Goal: Information Seeking & Learning: Learn about a topic

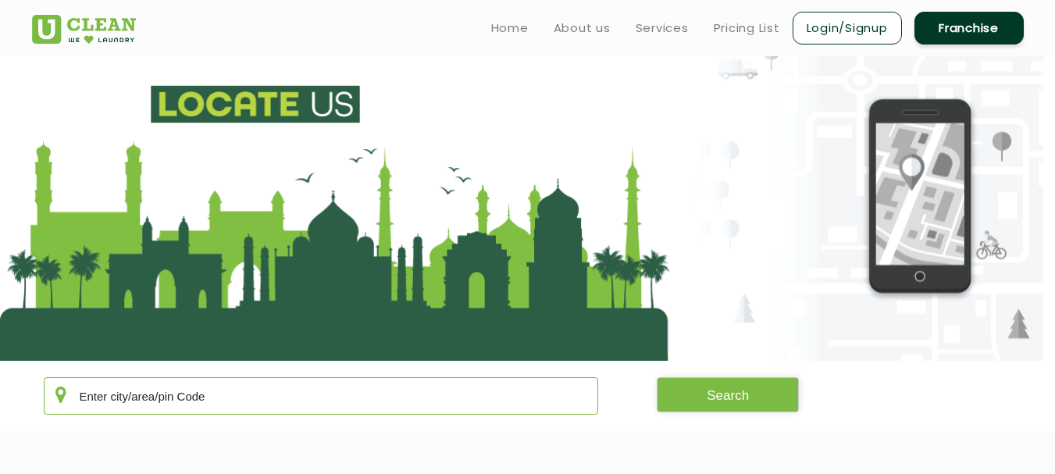
click at [212, 401] on input "text" at bounding box center [321, 395] width 555 height 37
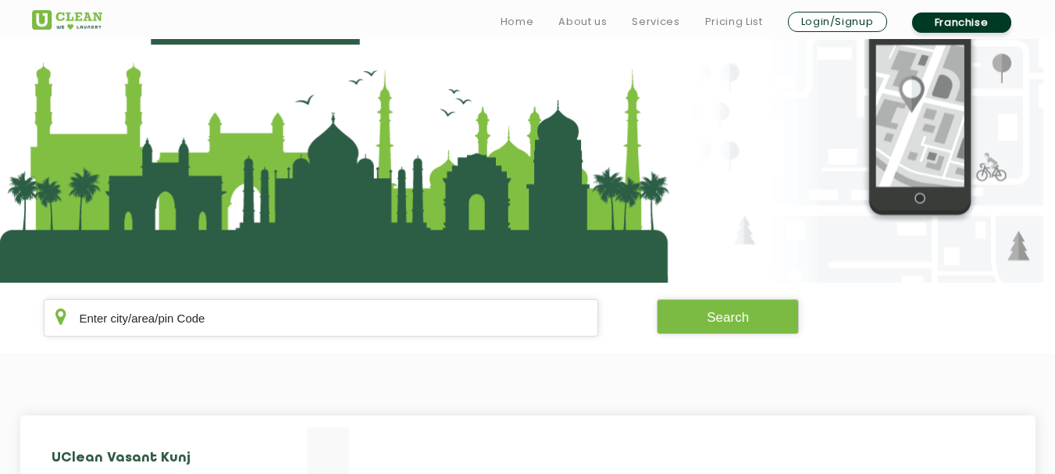
scroll to position [156, 0]
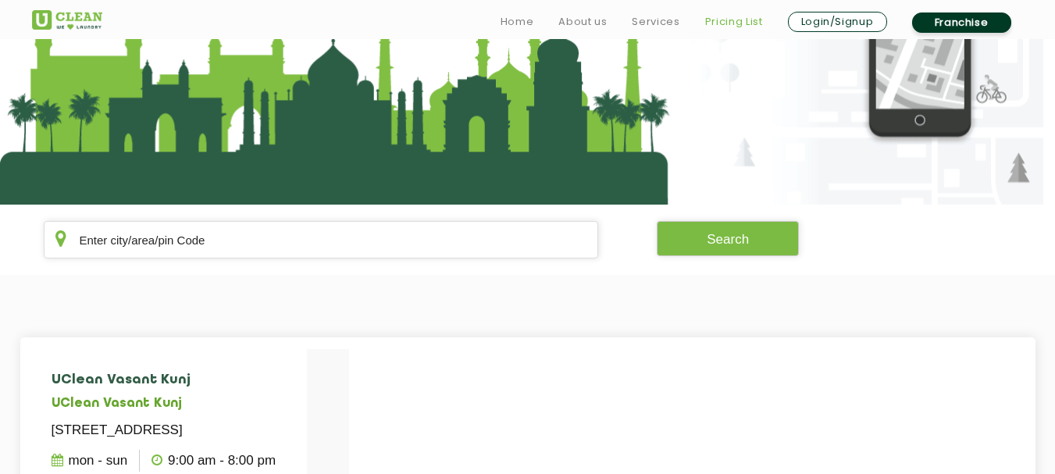
click at [724, 23] on link "Pricing List" at bounding box center [734, 21] width 58 height 19
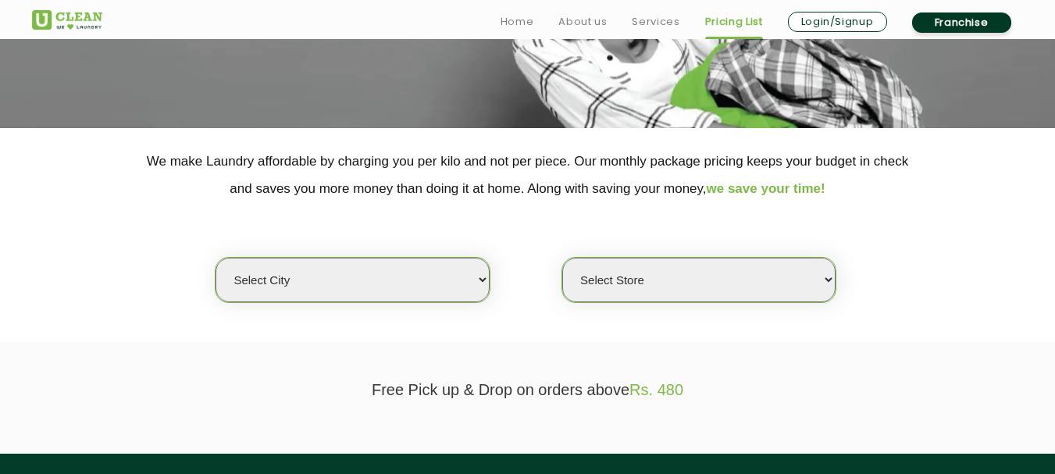
scroll to position [234, 0]
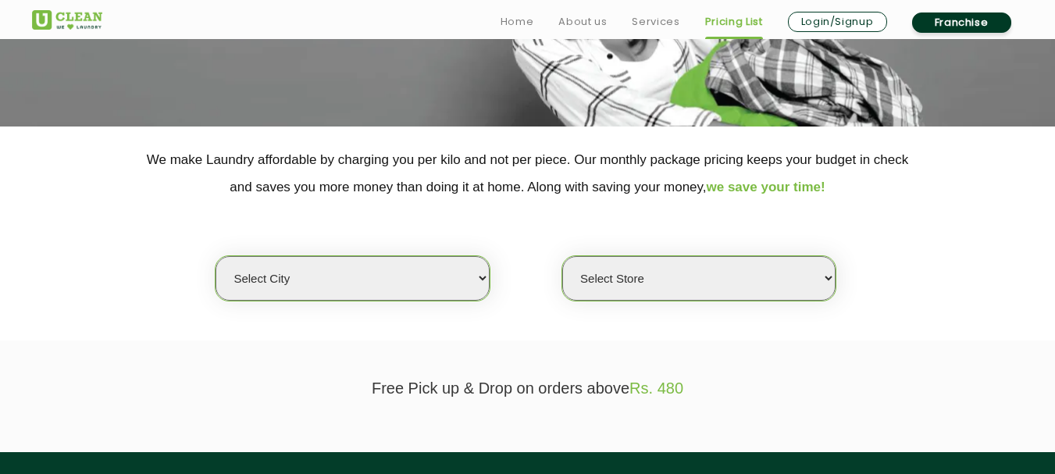
click at [420, 280] on select "Select city Aalo Agartala Agra Ahmedabad Akola Aligarh Alwar - UClean Select Am…" at bounding box center [352, 278] width 273 height 45
click at [216, 256] on select "Select city Aalo Agartala Agra Ahmedabad Akola Aligarh Alwar - UClean Select Am…" at bounding box center [352, 278] width 273 height 45
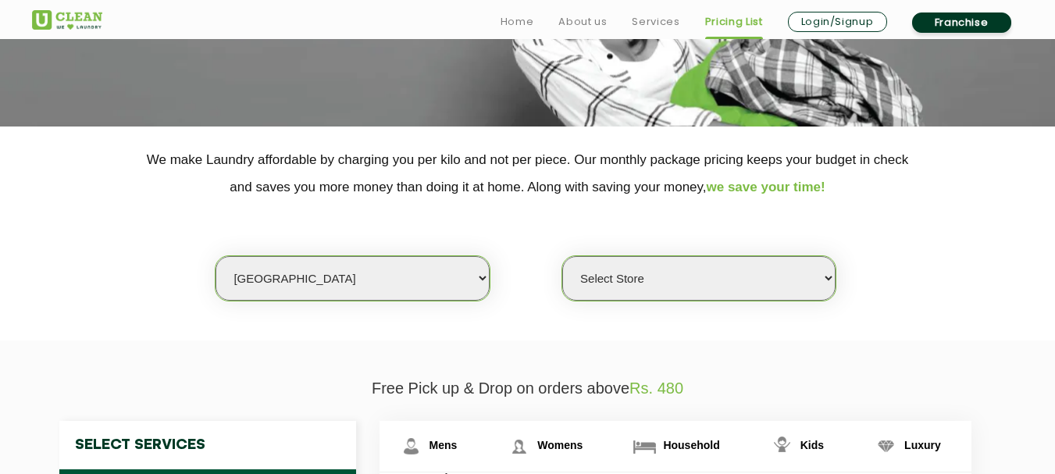
click at [666, 279] on select "Select Store UClean Jadavpur UClean Kamalgazi UClean Astra Towers UClean Bansdr…" at bounding box center [698, 278] width 273 height 45
click at [372, 273] on select "Select city Aalo Agartala Agra Ahmedabad Akola Aligarh Alwar - UClean Select Am…" at bounding box center [352, 278] width 273 height 45
select select "82"
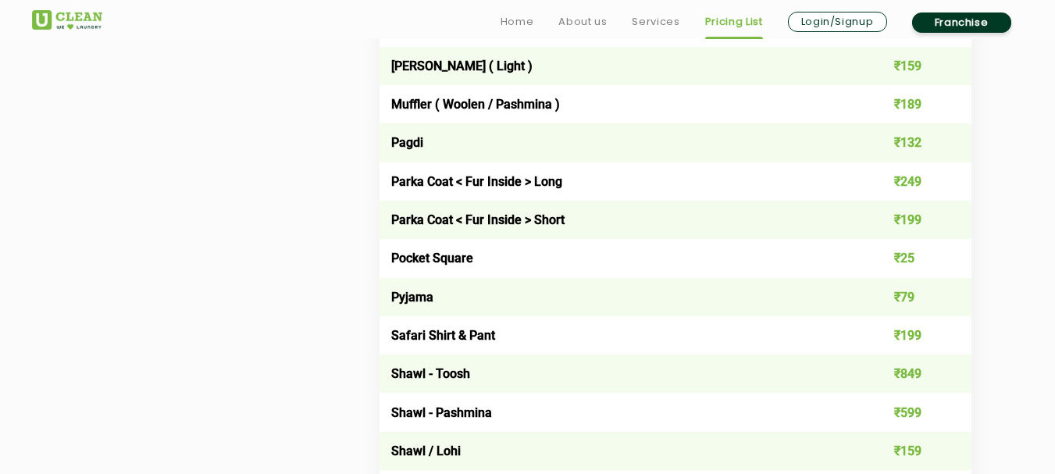
scroll to position [1874, 0]
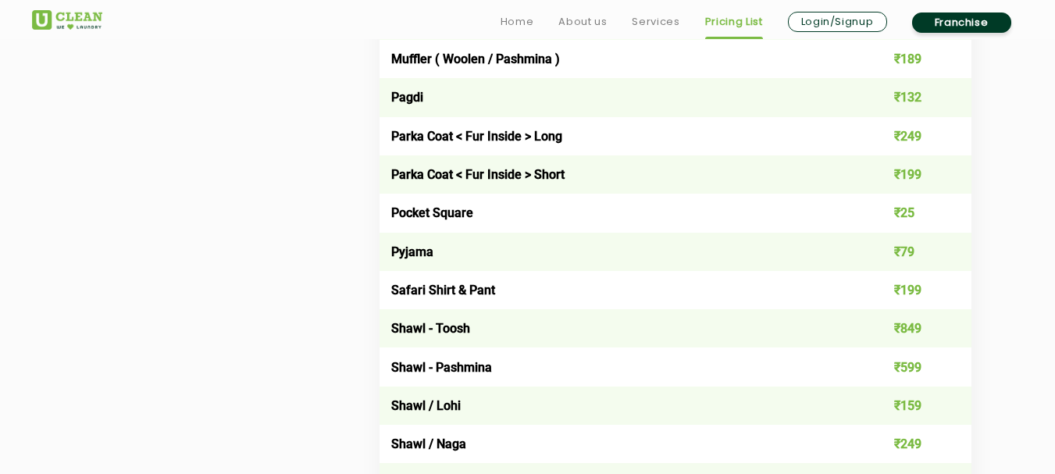
click at [946, 16] on link "Franchise" at bounding box center [961, 22] width 99 height 20
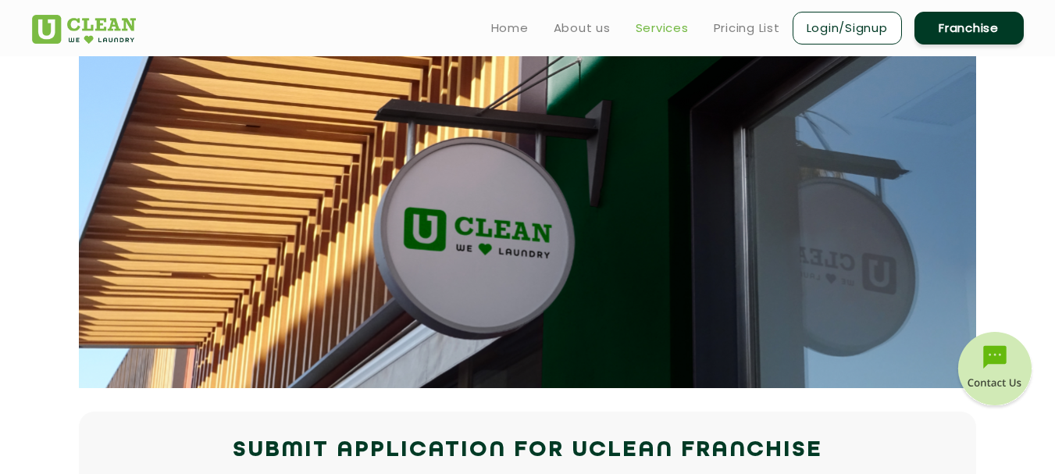
click at [669, 32] on link "Services" at bounding box center [662, 28] width 53 height 19
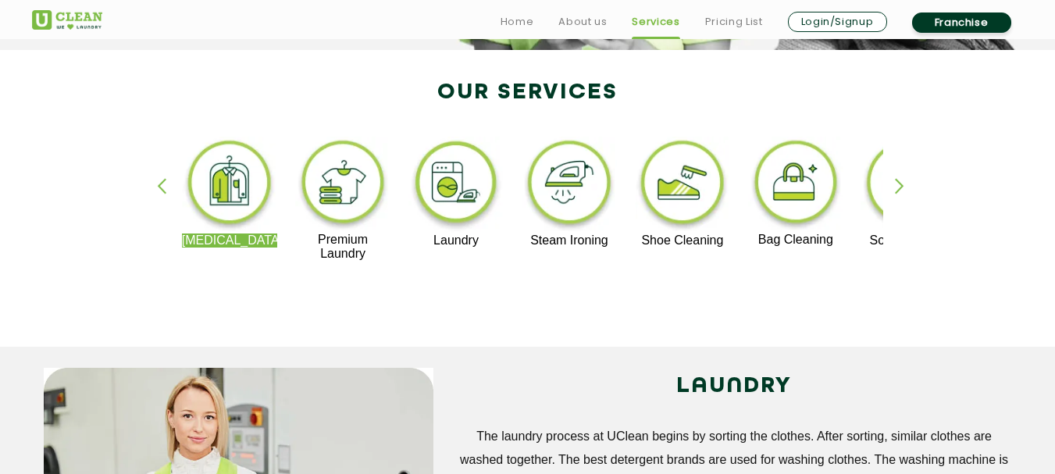
scroll to position [312, 0]
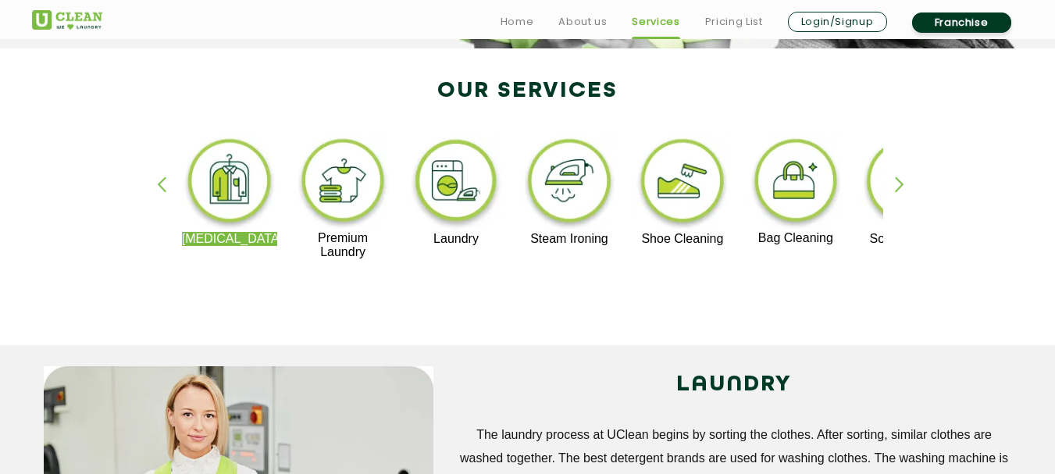
click at [897, 182] on div "button" at bounding box center [906, 197] width 23 height 43
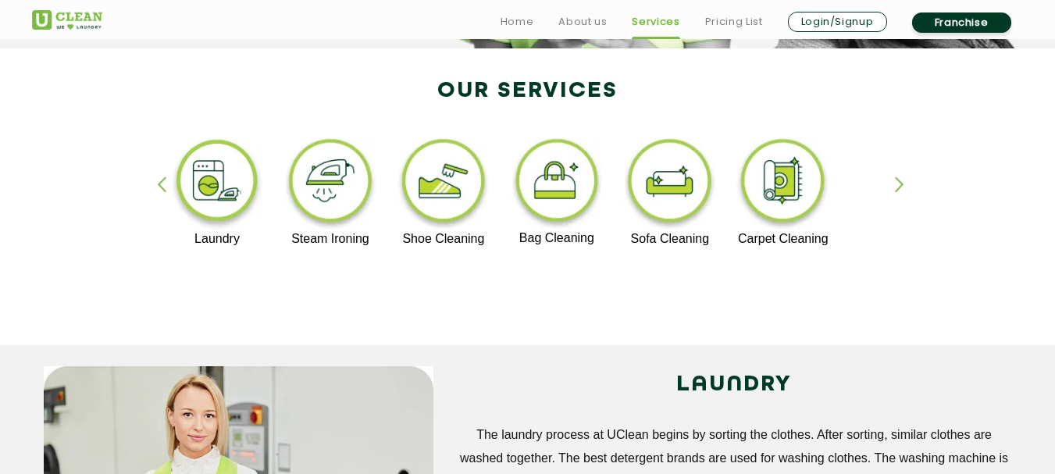
click at [162, 187] on div "button" at bounding box center [168, 197] width 23 height 43
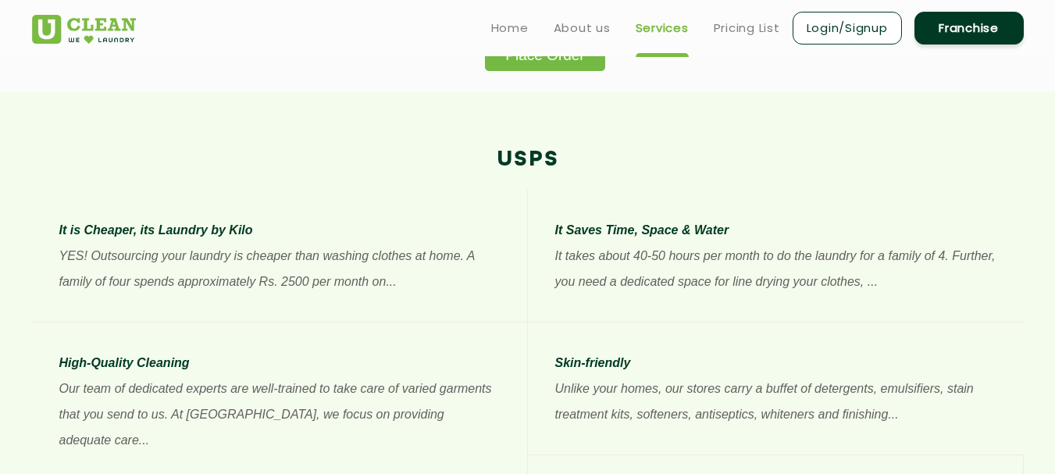
scroll to position [1015, 0]
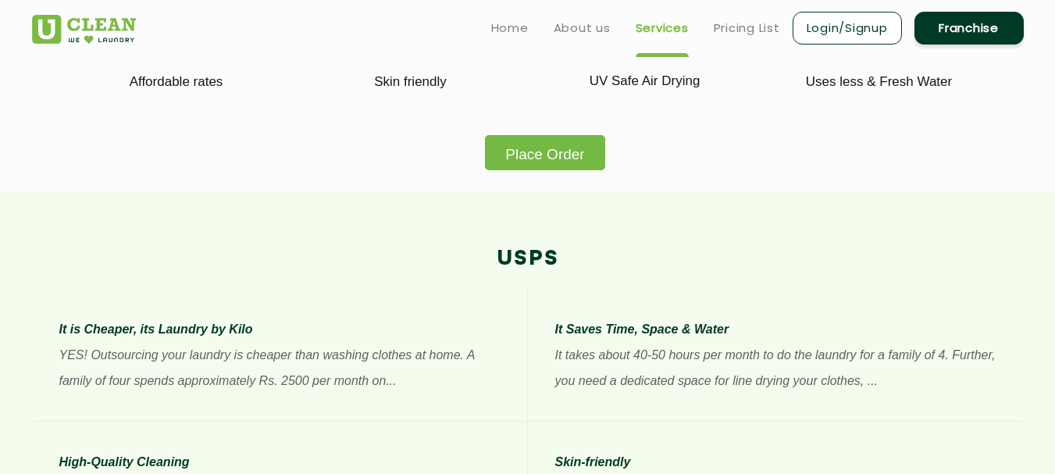
click at [730, 38] on ul "Home About us Services Pricing List Login/Signup Franchise" at bounding box center [751, 27] width 545 height 37
click at [736, 29] on link "Pricing List" at bounding box center [747, 28] width 66 height 19
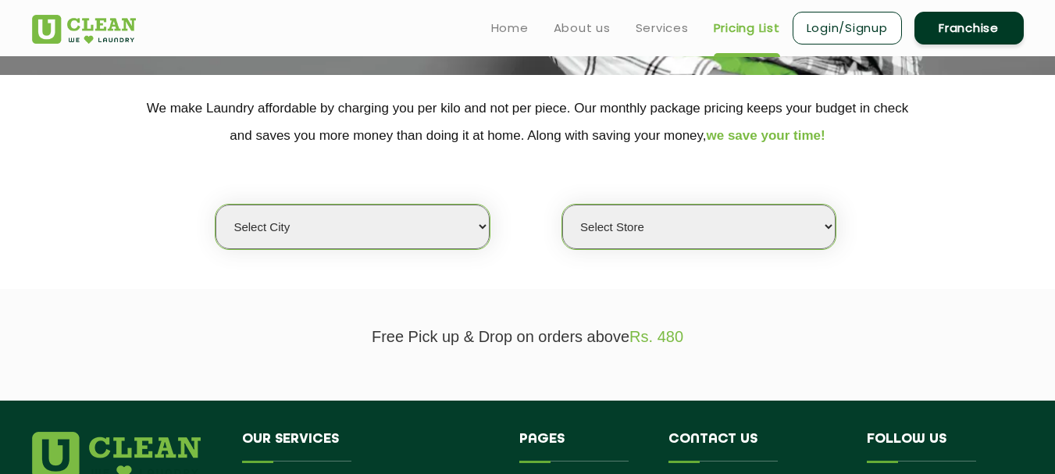
scroll to position [274, 0]
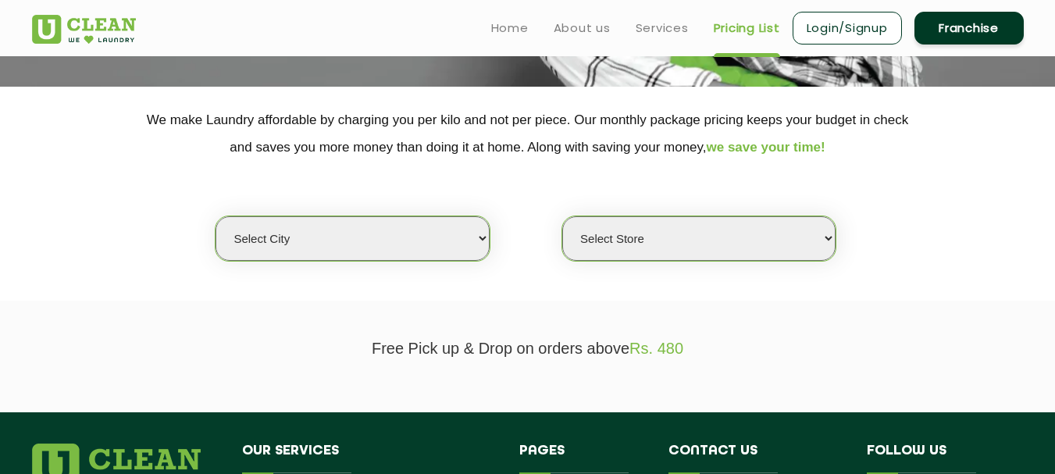
click at [408, 231] on select "Select city Aalo Agartala Agra Ahmedabad Akola Aligarh Alwar - UClean Select Am…" at bounding box center [352, 238] width 273 height 45
select select "33"
click at [216, 216] on select "Select city Aalo Agartala Agra Ahmedabad Akola Aligarh Alwar - UClean Select Am…" at bounding box center [352, 238] width 273 height 45
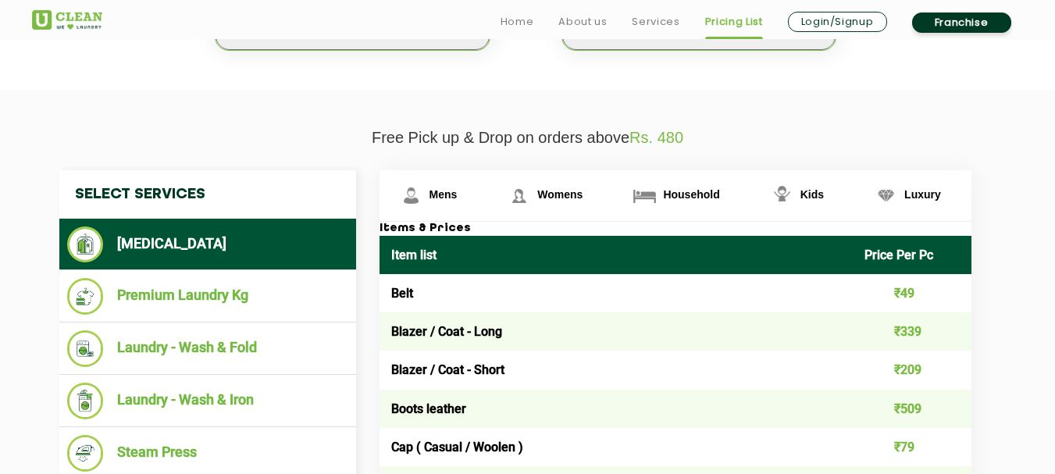
scroll to position [508, 0]
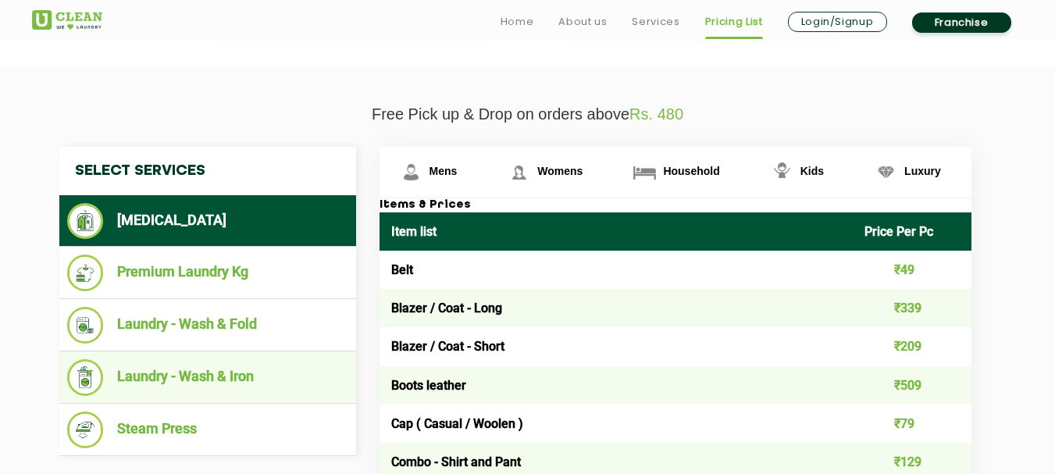
click at [190, 380] on li "Laundry - Wash & Iron" at bounding box center [207, 377] width 281 height 37
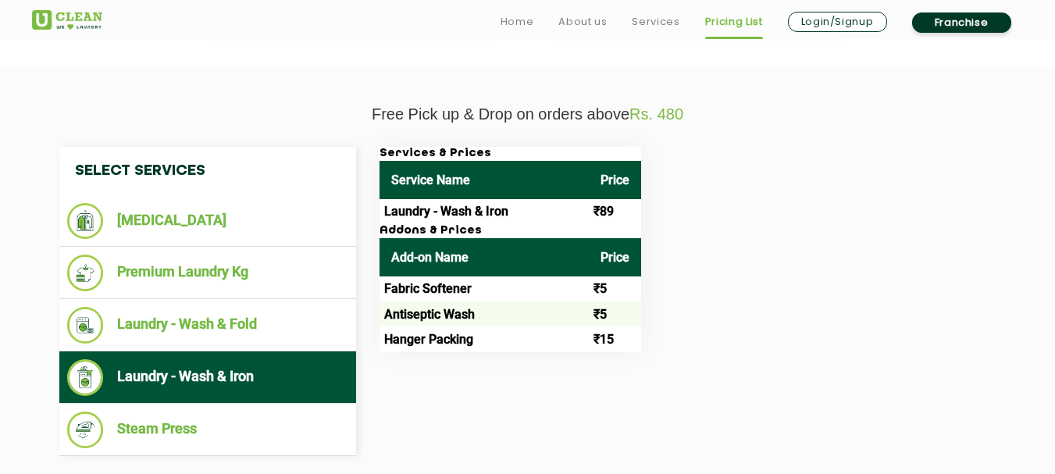
scroll to position [586, 0]
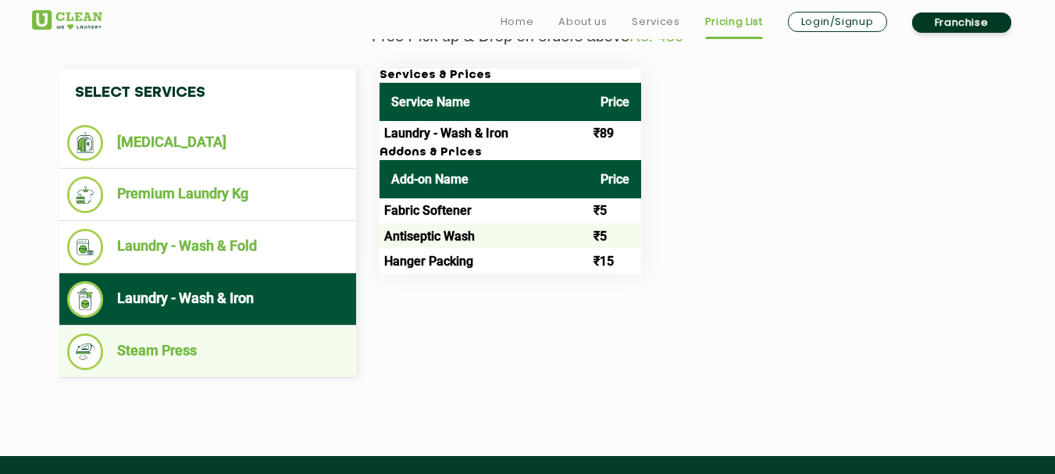
click at [190, 357] on li "Steam Press" at bounding box center [207, 351] width 281 height 37
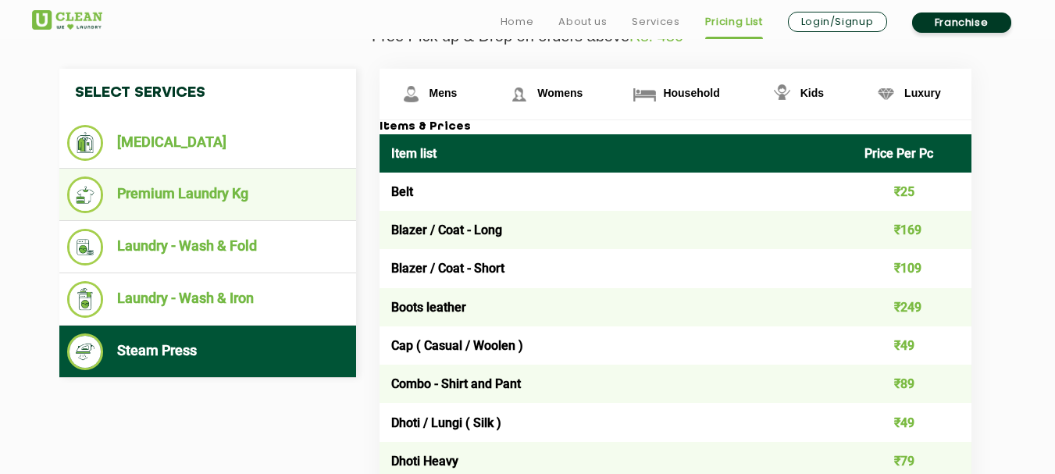
click at [191, 198] on li "Premium Laundry Kg" at bounding box center [207, 194] width 281 height 37
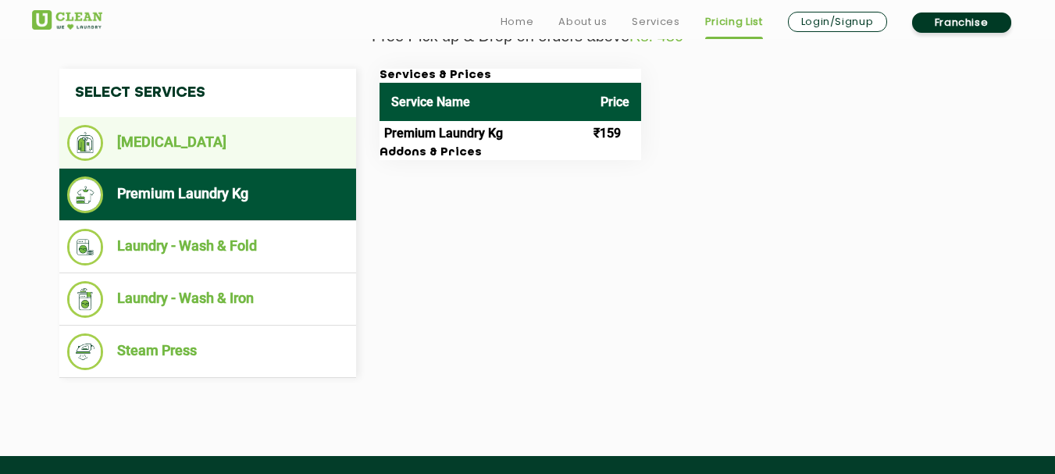
click at [183, 148] on li "[MEDICAL_DATA]" at bounding box center [207, 143] width 281 height 36
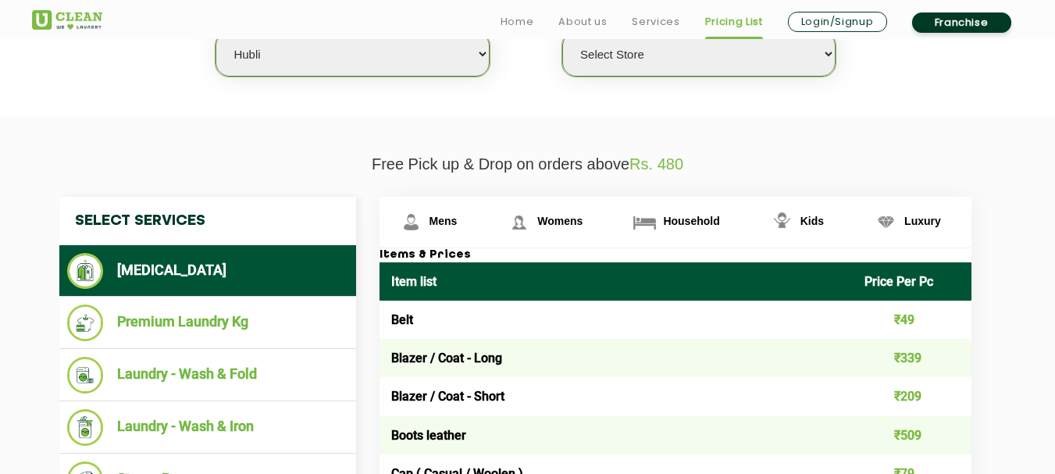
scroll to position [430, 0]
